Goal: Use online tool/utility: Utilize a website feature to perform a specific function

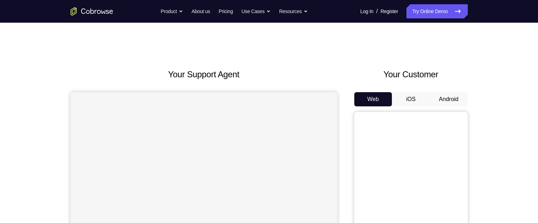
click at [454, 96] on button "Android" at bounding box center [449, 99] width 38 height 14
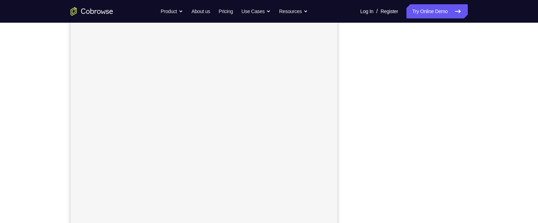
scroll to position [83, 0]
click at [517, 163] on div "Your Support Agent Your Customer Web iOS Android Next Steps We’d be happy to gi…" at bounding box center [269, 173] width 538 height 468
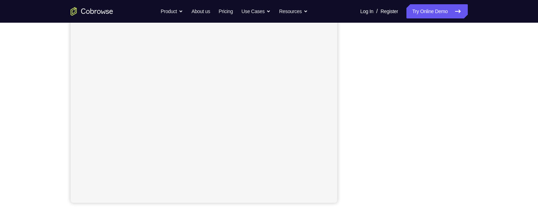
scroll to position [127, 0]
click at [516, 171] on div "Your Support Agent Your Customer Web iOS Android Next Steps We’d be happy to gi…" at bounding box center [269, 129] width 538 height 468
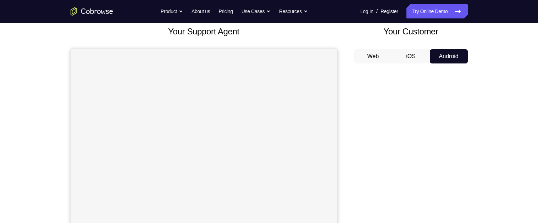
scroll to position [42, 0]
click at [411, 55] on button "iOS" at bounding box center [411, 57] width 38 height 14
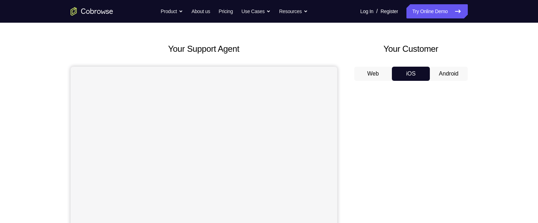
scroll to position [26, 0]
click at [449, 70] on button "Android" at bounding box center [449, 73] width 38 height 14
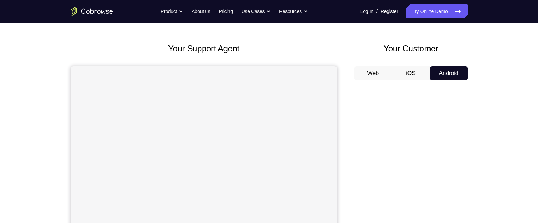
click at [414, 72] on button "iOS" at bounding box center [411, 73] width 38 height 14
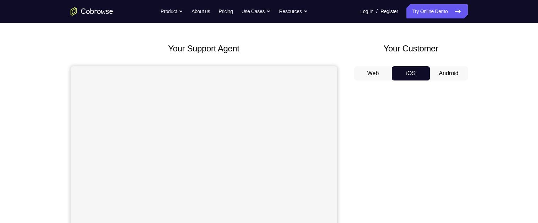
click at [437, 74] on button "Android" at bounding box center [449, 73] width 38 height 14
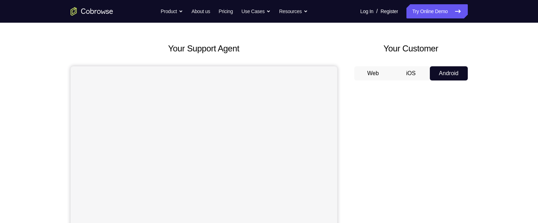
click at [376, 71] on button "Web" at bounding box center [374, 73] width 38 height 14
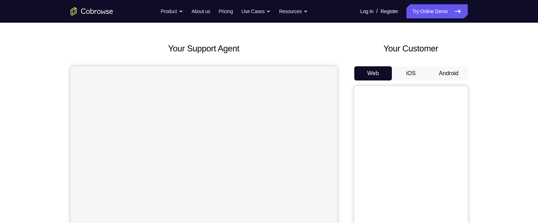
click at [410, 75] on button "iOS" at bounding box center [411, 73] width 38 height 14
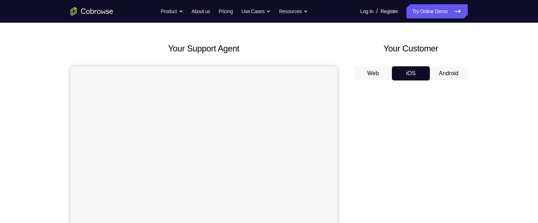
click at [454, 70] on button "Android" at bounding box center [449, 73] width 38 height 14
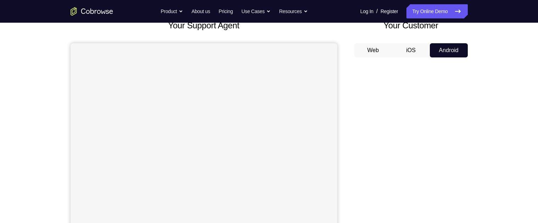
scroll to position [49, 0]
click at [415, 49] on button "iOS" at bounding box center [411, 51] width 38 height 14
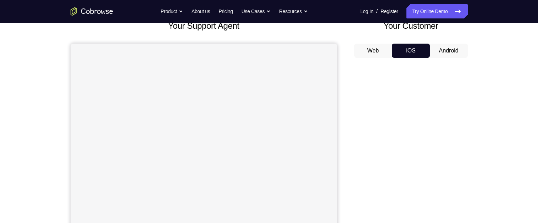
click at [451, 51] on button "Android" at bounding box center [449, 51] width 38 height 14
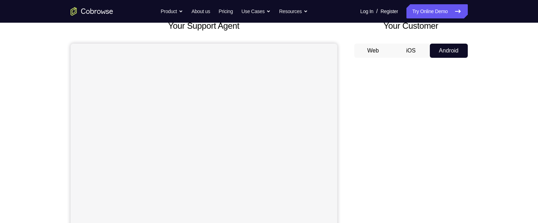
click at [414, 64] on div at bounding box center [412, 173] width 114 height 218
click at [421, 44] on button "iOS" at bounding box center [411, 51] width 38 height 14
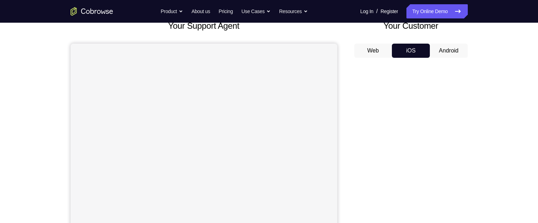
click at [377, 49] on button "Web" at bounding box center [374, 51] width 38 height 14
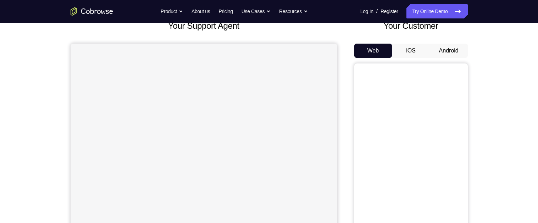
click at [411, 48] on button "iOS" at bounding box center [411, 51] width 38 height 14
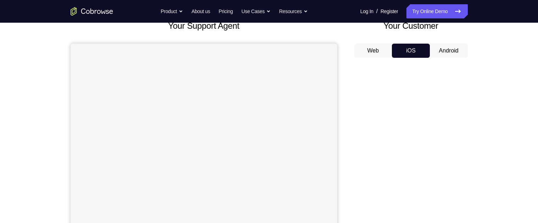
click at [453, 44] on button "Android" at bounding box center [449, 51] width 38 height 14
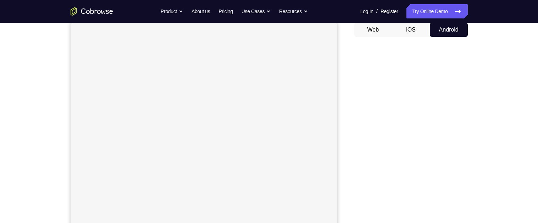
scroll to position [0, 0]
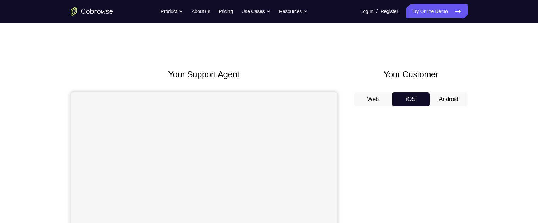
click at [462, 100] on button "Android" at bounding box center [449, 99] width 38 height 14
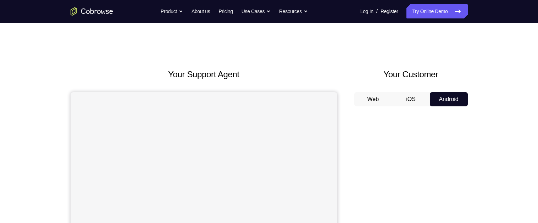
click at [406, 99] on button "iOS" at bounding box center [411, 99] width 38 height 14
